Goal: Find specific page/section: Find specific page/section

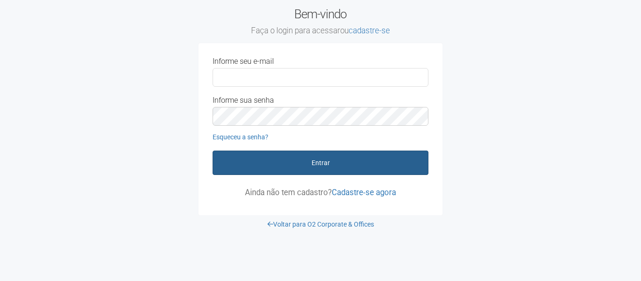
type input "**********"
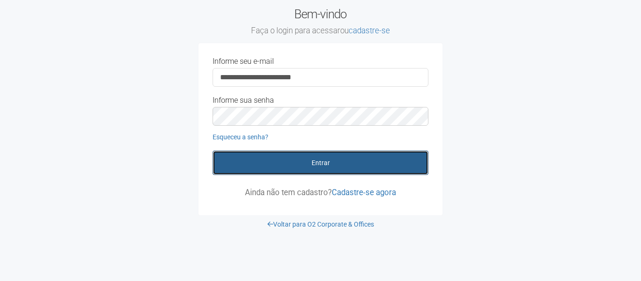
click at [362, 164] on button "Entrar" at bounding box center [321, 163] width 216 height 24
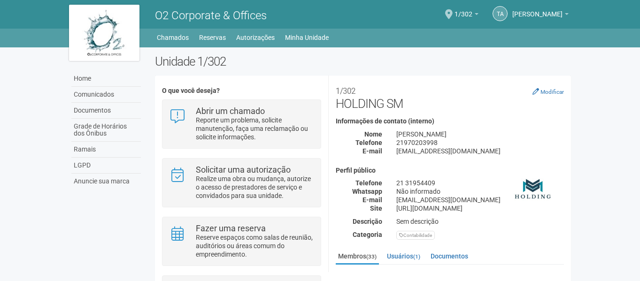
scroll to position [188, 0]
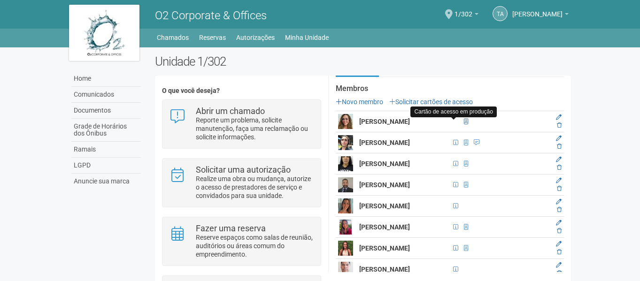
click at [464, 120] on span at bounding box center [466, 122] width 4 height 6
click at [373, 120] on strong "Alexandra Sardella Leite" at bounding box center [384, 122] width 51 height 8
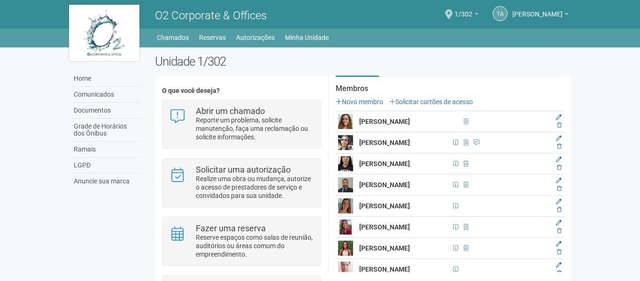
click at [344, 120] on img at bounding box center [345, 121] width 15 height 15
drag, startPoint x: 345, startPoint y: 121, endPoint x: 350, endPoint y: 121, distance: 5.2
click at [345, 121] on img at bounding box center [345, 121] width 15 height 15
click at [394, 123] on strong "Alexandra Sardella Leite" at bounding box center [384, 122] width 51 height 8
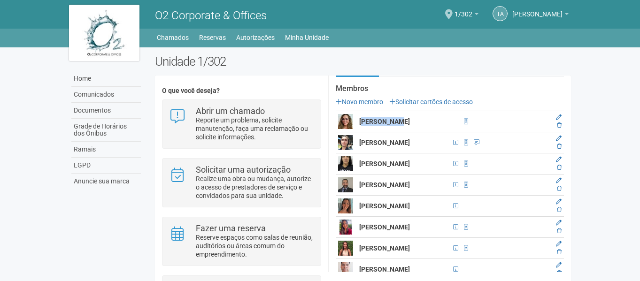
drag, startPoint x: 430, startPoint y: 123, endPoint x: 441, endPoint y: 123, distance: 10.3
click at [438, 123] on tr "Alexandra Sardella Leite" at bounding box center [450, 121] width 228 height 21
click at [471, 125] on td at bounding box center [475, 121] width 9 height 21
click at [474, 143] on span at bounding box center [477, 143] width 6 height 6
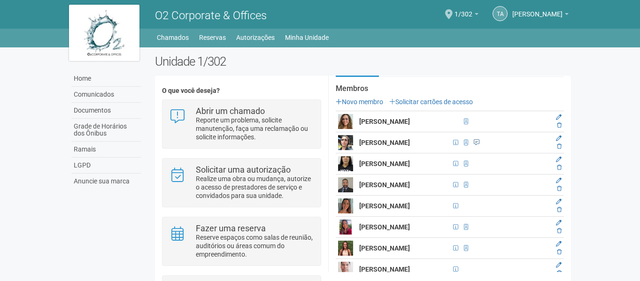
click at [474, 143] on span at bounding box center [477, 143] width 6 height 6
click at [453, 144] on span at bounding box center [455, 143] width 5 height 6
drag, startPoint x: 445, startPoint y: 142, endPoint x: 450, endPoint y: 142, distance: 5.7
click at [453, 142] on span at bounding box center [455, 143] width 5 height 6
click at [461, 142] on span at bounding box center [466, 143] width 10 height 10
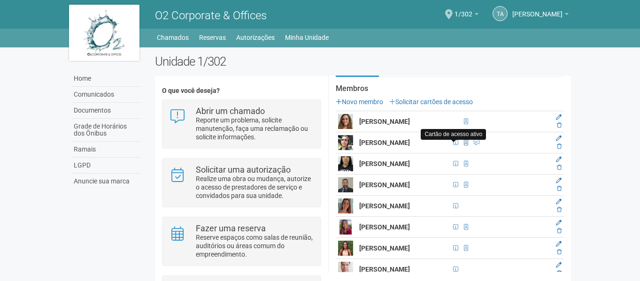
click at [464, 142] on span at bounding box center [466, 143] width 4 height 6
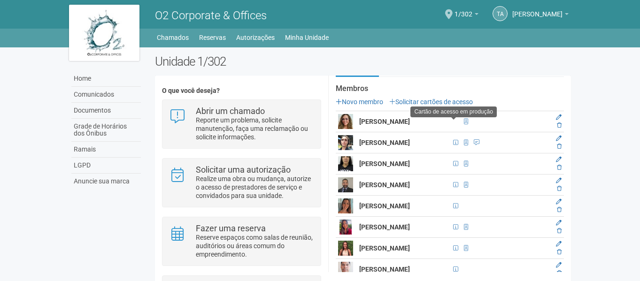
click at [454, 118] on div at bounding box center [453, 118] width 5 height 2
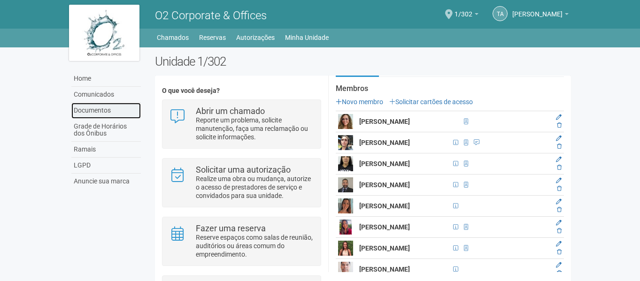
click at [93, 111] on link "Documentos" at bounding box center [105, 111] width 69 height 16
